Goal: Navigation & Orientation: Find specific page/section

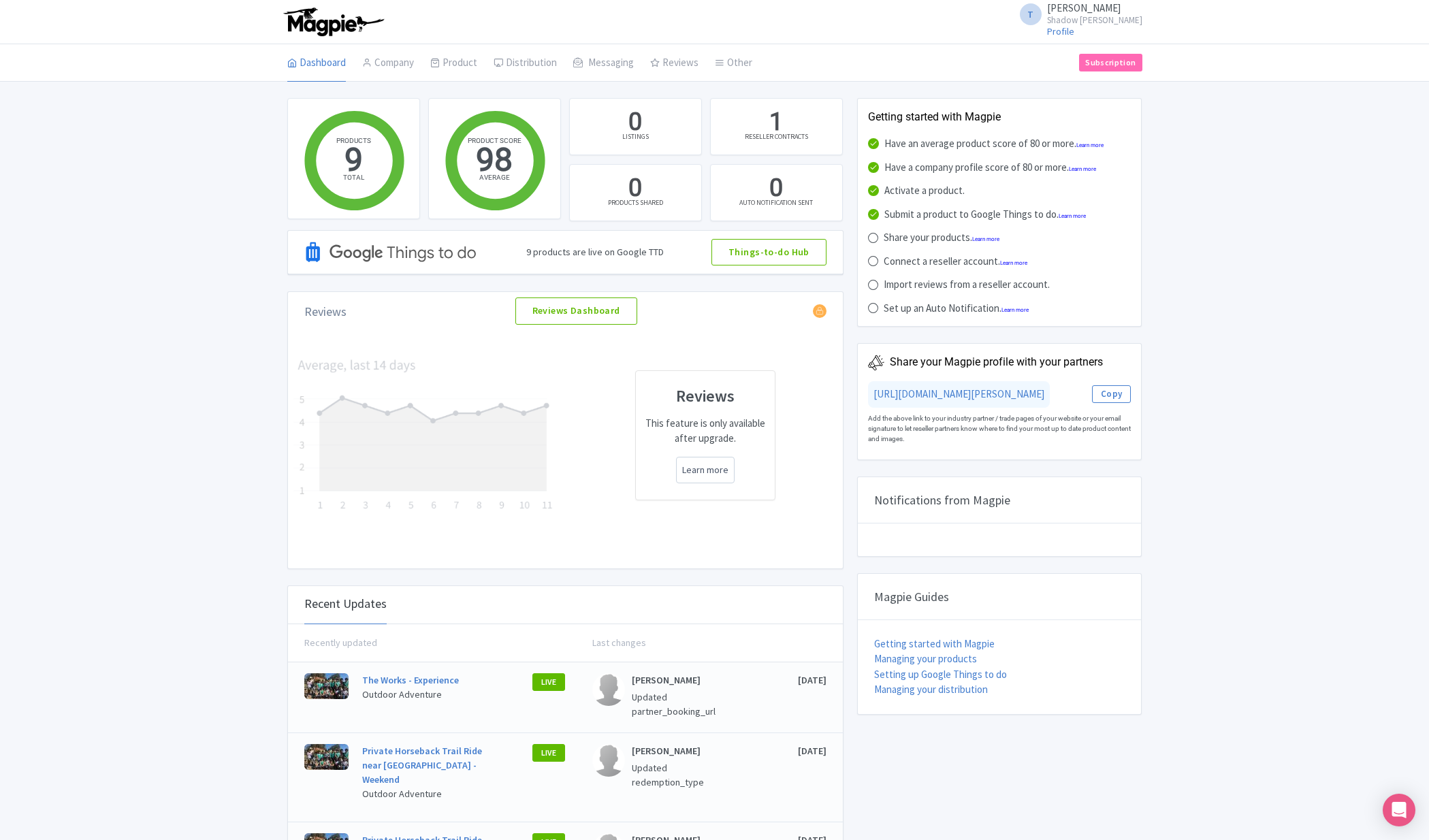
click at [1395, 816] on icon "Open Intercom Messenger" at bounding box center [1399, 809] width 15 height 16
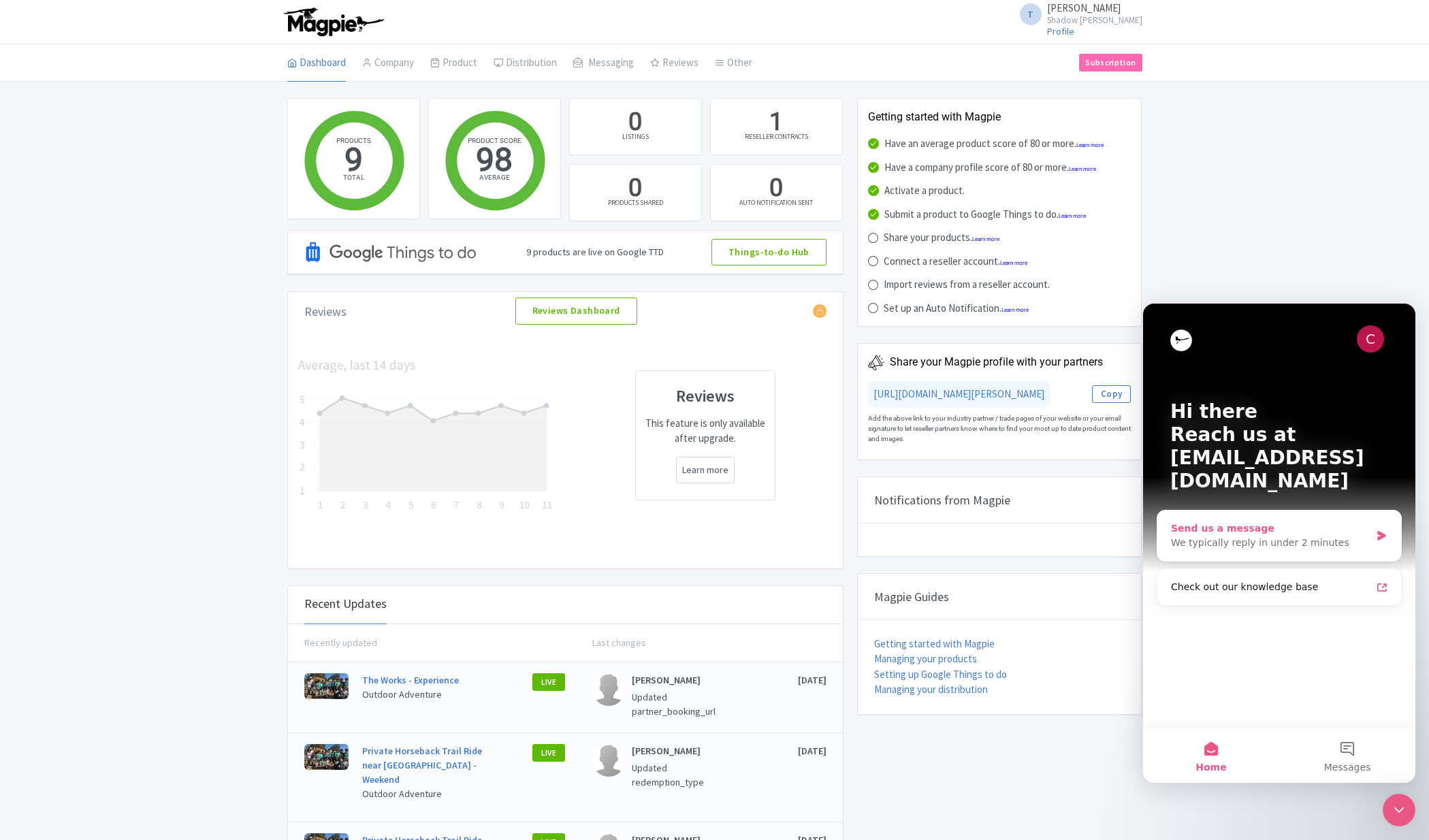
click at [1270, 536] on div "We typically reply in under 2 minutes" at bounding box center [1270, 543] width 199 height 15
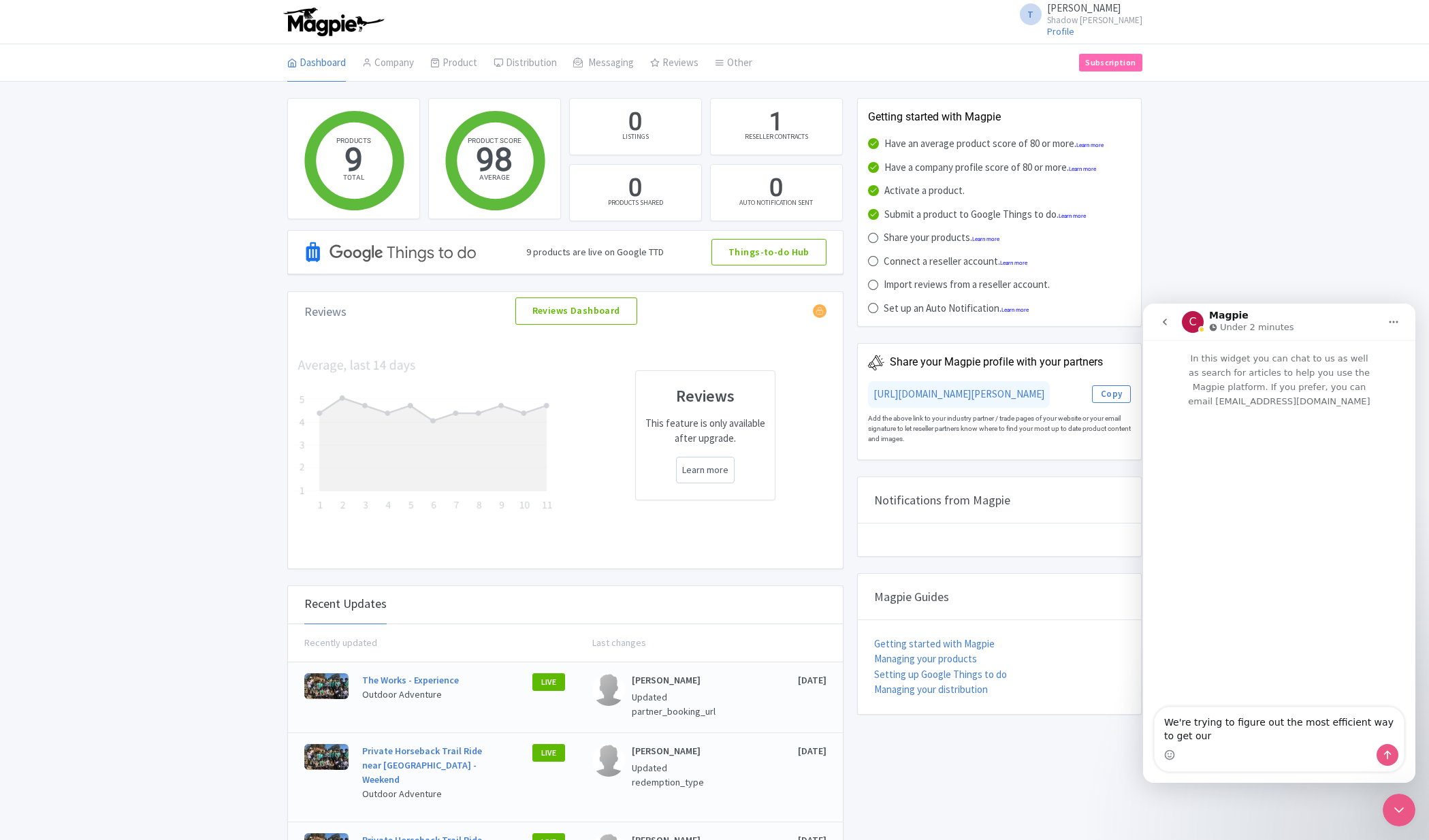
type textarea "We're trying to figure out the most efficient way to get our"
click at [1317, 167] on div "PRODUCTS 9 TOTAL Active: 9 Active: 9 PRODUCT SCORE 98 AVERAGE 0 LISTINGS 1 RESE…" at bounding box center [714, 518] width 1429 height 839
click at [1406, 814] on icon "Close Intercom Messenger" at bounding box center [1398, 809] width 16 height 16
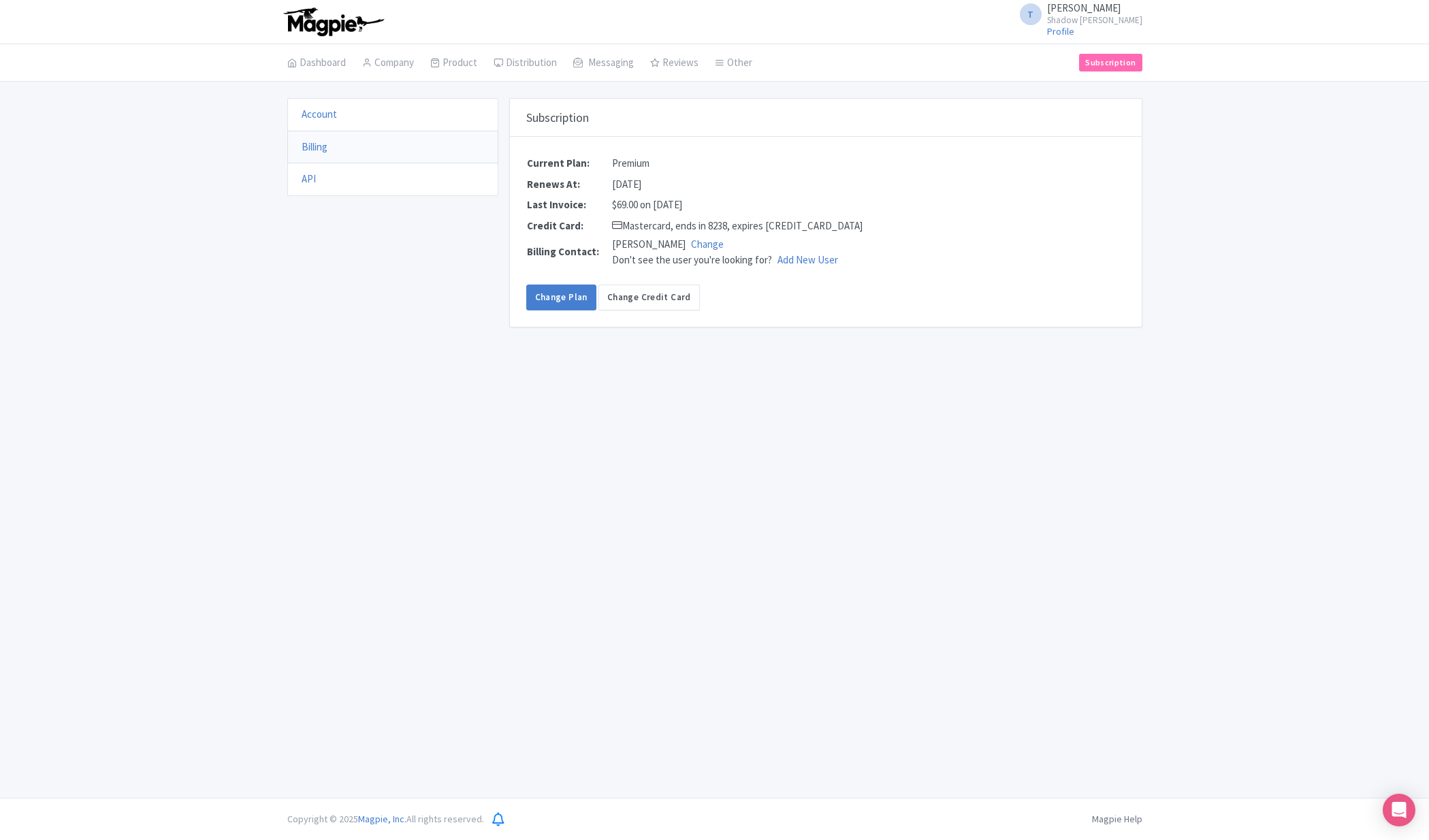
click at [284, 66] on li "Dashboard" at bounding box center [316, 63] width 75 height 37
click at [309, 66] on link "Dashboard" at bounding box center [317, 63] width 58 height 38
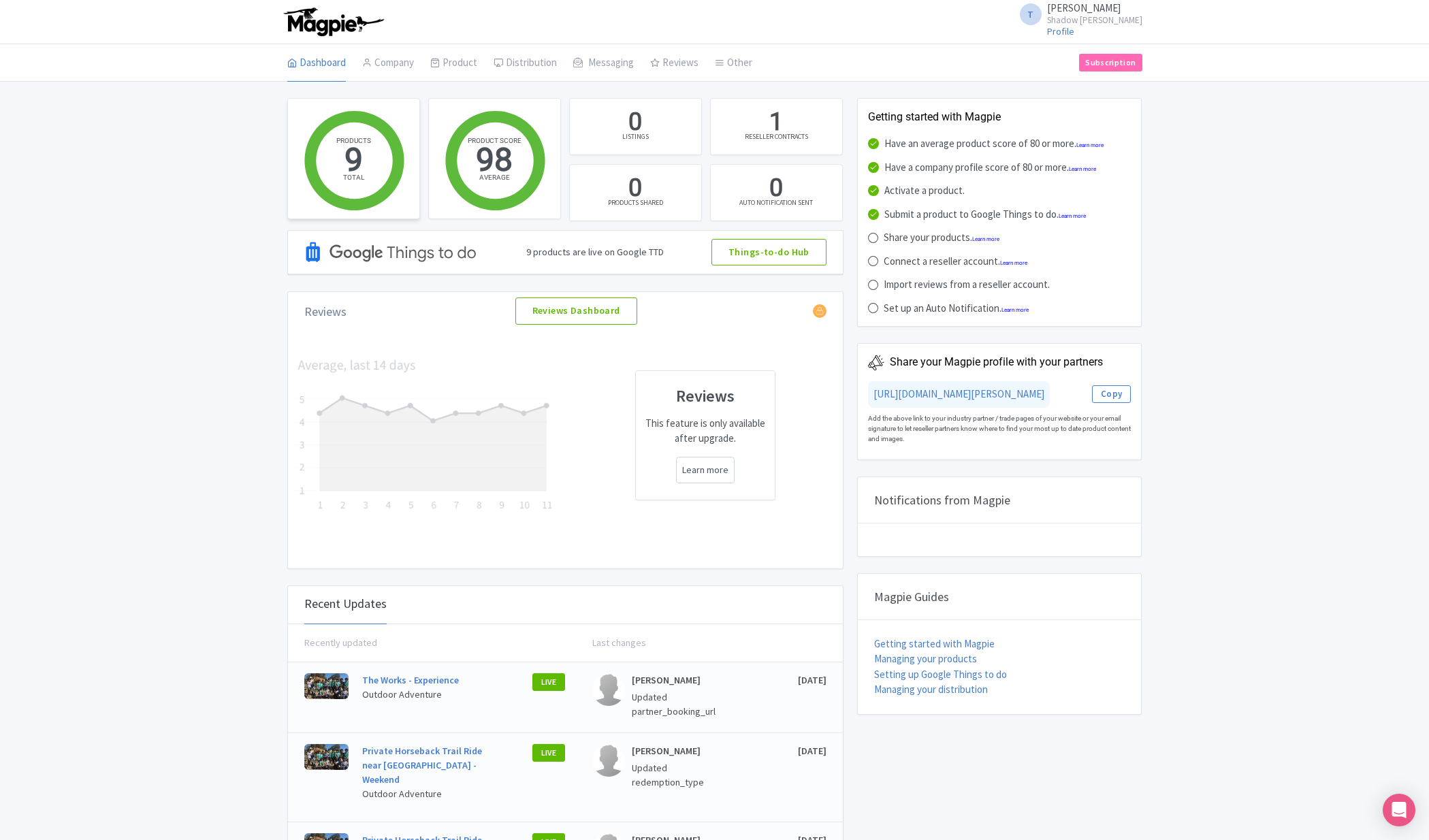
click at [351, 158] on circle at bounding box center [355, 161] width 77 height 77
click at [804, 250] on link "Things-to-do Hub" at bounding box center [769, 252] width 115 height 27
